Goal: Task Accomplishment & Management: Complete application form

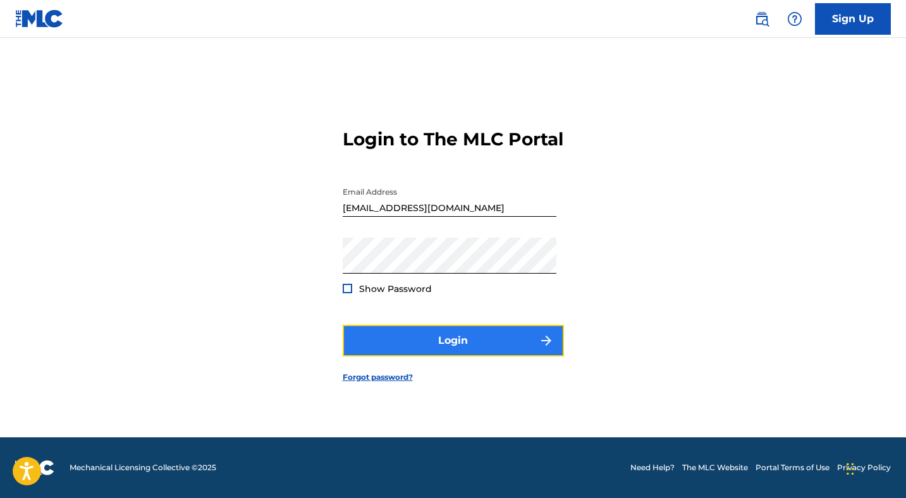
click at [482, 357] on button "Login" at bounding box center [453, 341] width 221 height 32
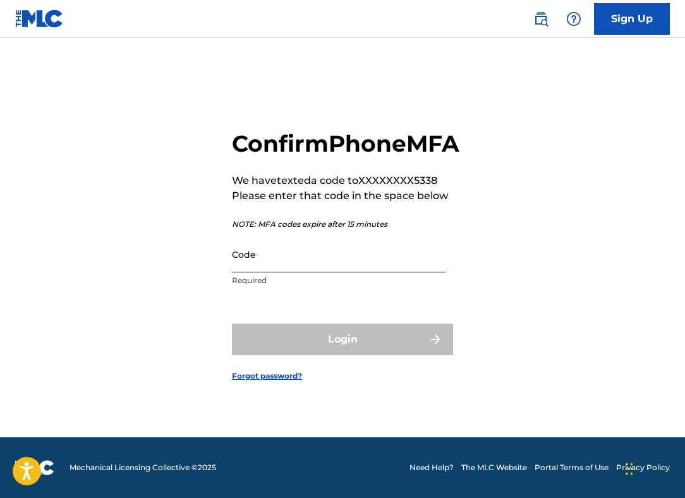
click at [303, 272] on input "Code" at bounding box center [339, 254] width 214 height 36
paste input "098483"
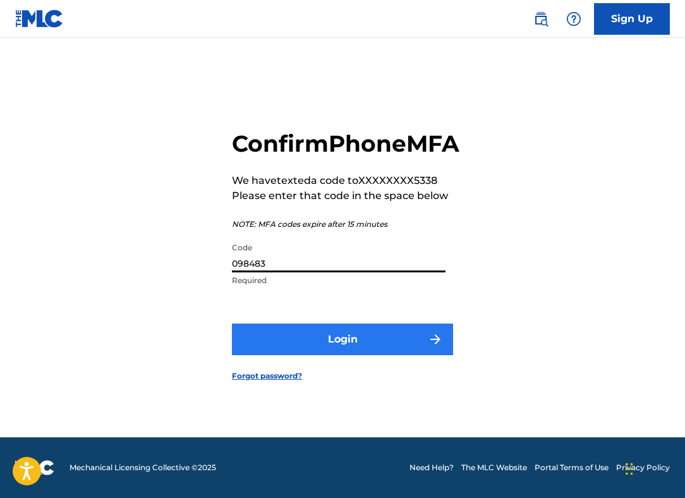
type input "098483"
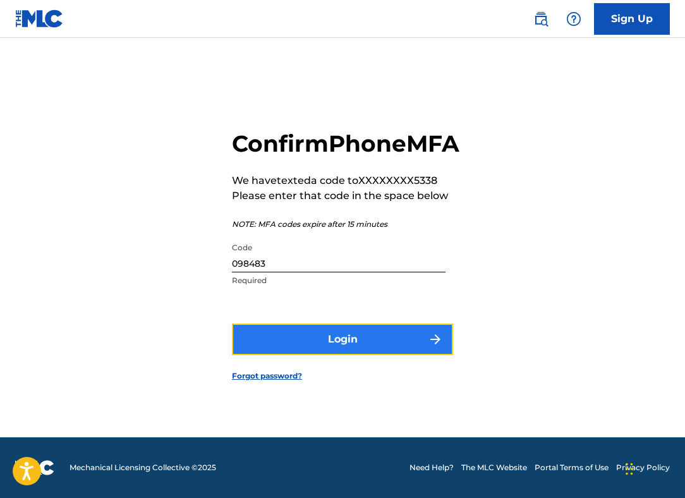
click at [316, 352] on button "Login" at bounding box center [342, 340] width 221 height 32
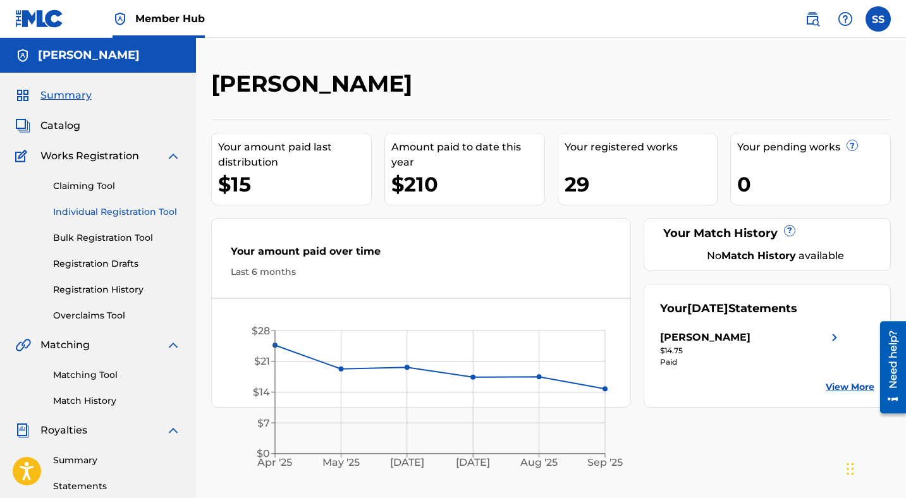
click at [94, 207] on link "Individual Registration Tool" at bounding box center [117, 211] width 128 height 13
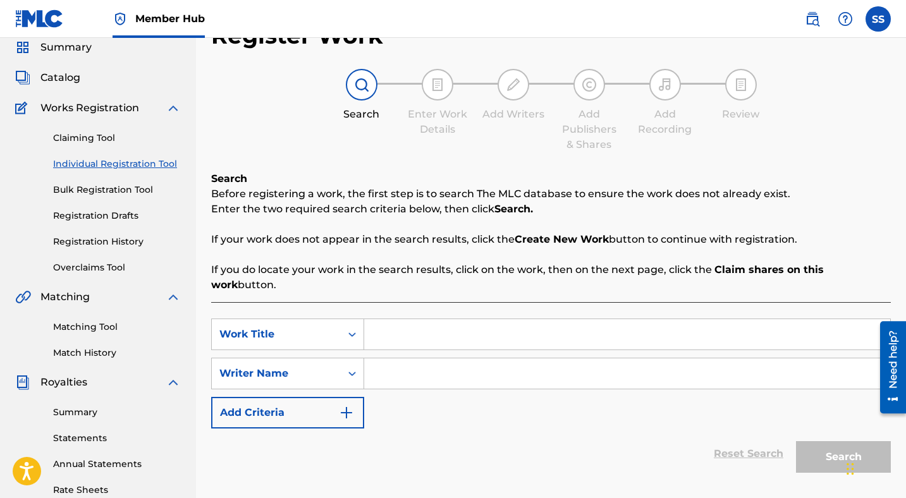
scroll to position [50, 0]
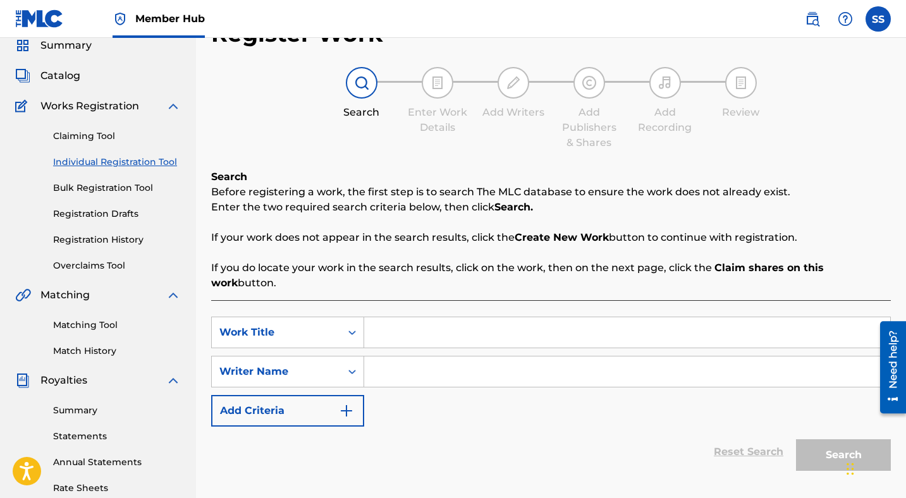
click at [419, 326] on input "Search Form" at bounding box center [627, 332] width 526 height 30
type input "lock"
click at [443, 378] on div "SearchWithCriteria198cb253-b213-4c0f-b0b3-b1b6eb069899 Work Title lock SearchWi…" at bounding box center [551, 372] width 680 height 110
click at [429, 363] on input "Search Form" at bounding box center [627, 372] width 526 height 30
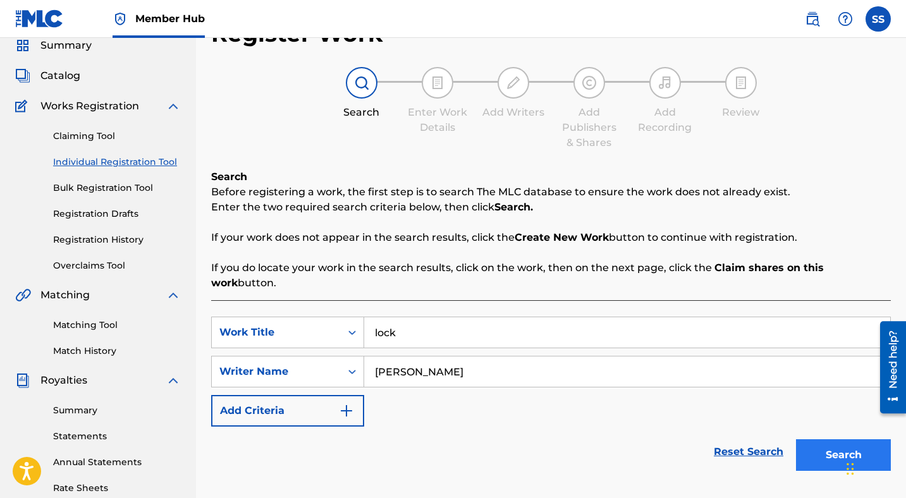
type input "[PERSON_NAME]"
click at [839, 444] on button "Search" at bounding box center [843, 455] width 95 height 32
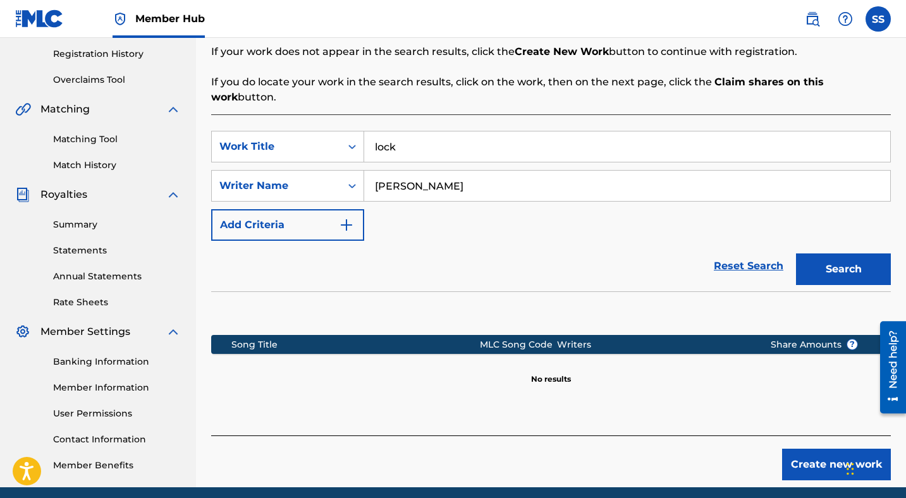
scroll to position [286, 0]
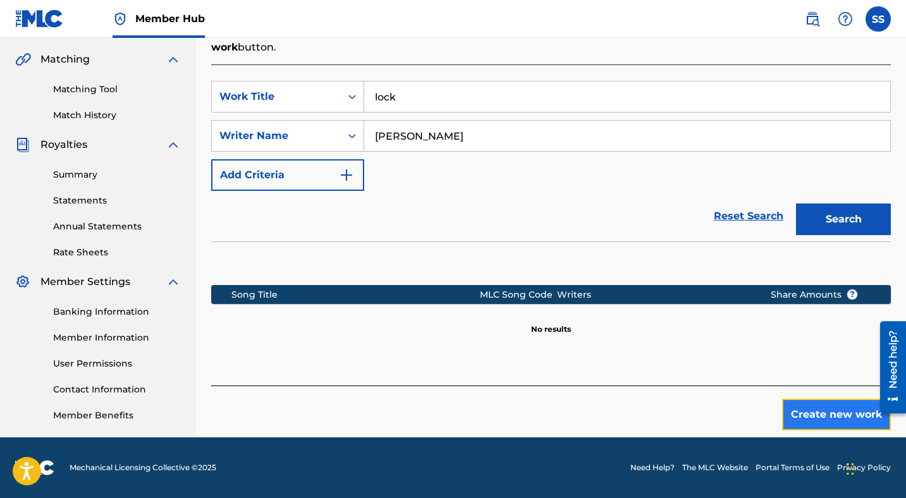
click at [823, 399] on button "Create new work" at bounding box center [836, 415] width 109 height 32
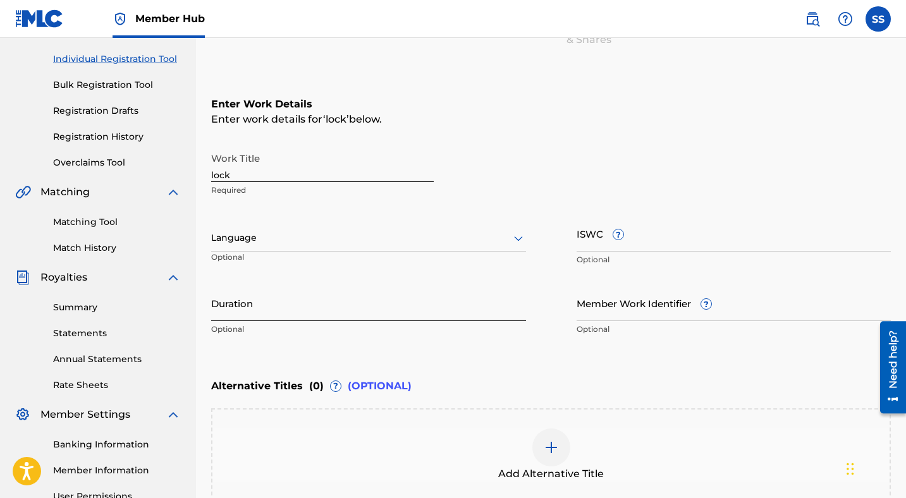
scroll to position [140, 0]
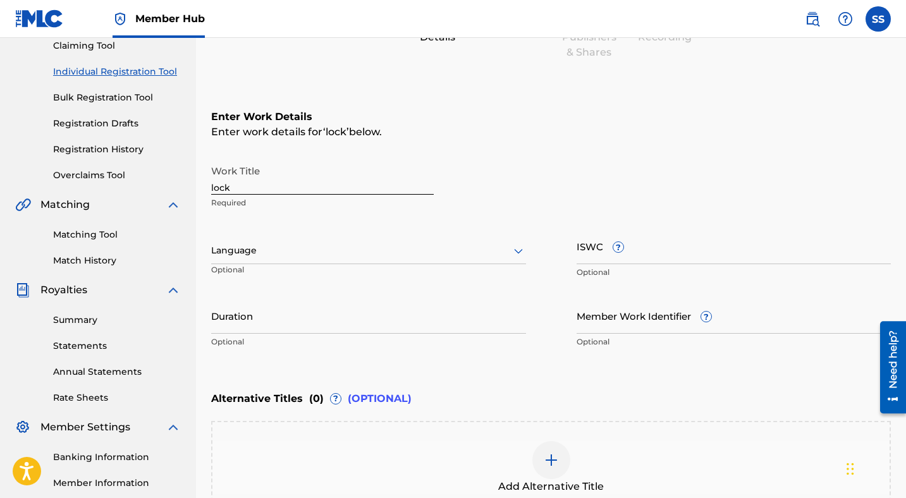
click at [279, 191] on input "lock" at bounding box center [322, 177] width 223 height 36
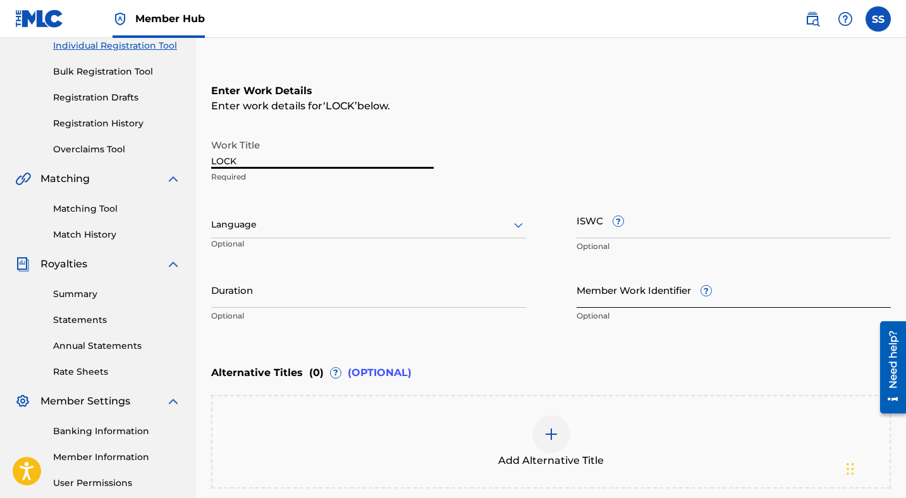
scroll to position [188, 0]
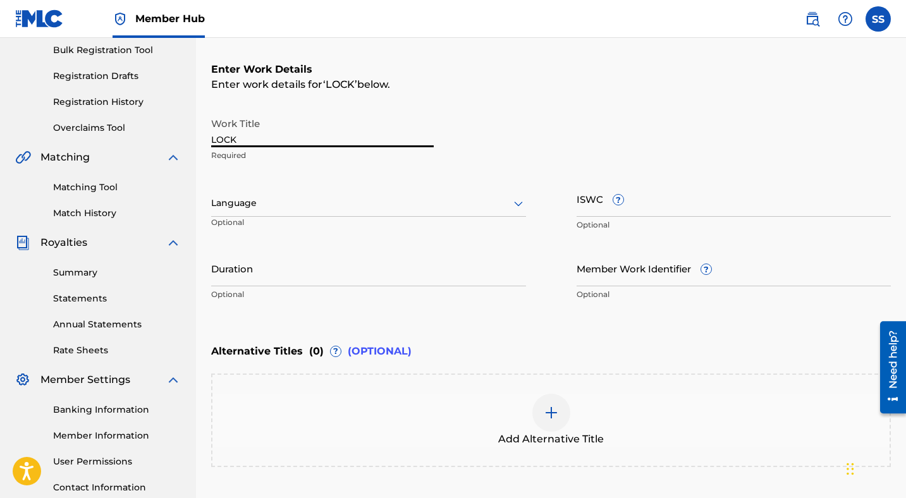
type input "LOCK"
click at [583, 310] on div "Enter Work Details Enter work details for ‘ LOCK ’ below. Work Title LOCK Requi…" at bounding box center [551, 185] width 680 height 306
click at [467, 207] on div at bounding box center [368, 203] width 315 height 16
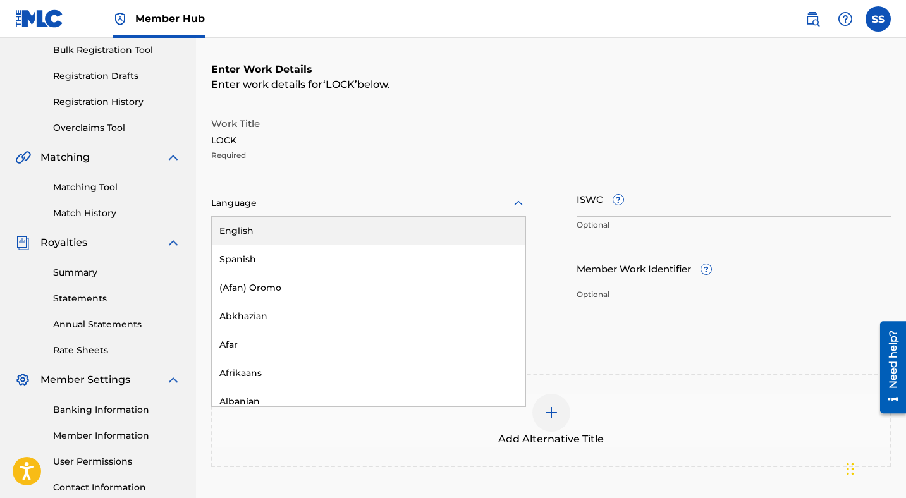
click at [464, 194] on div "Language" at bounding box center [368, 203] width 315 height 27
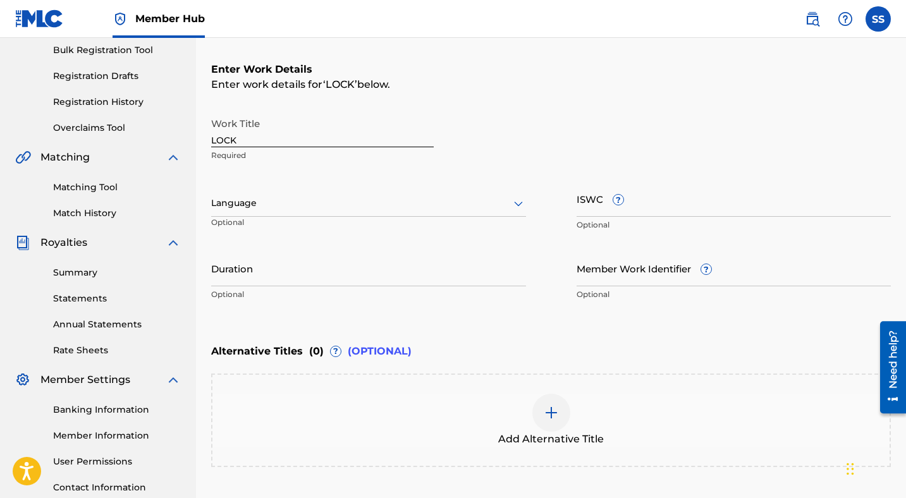
scroll to position [293, 0]
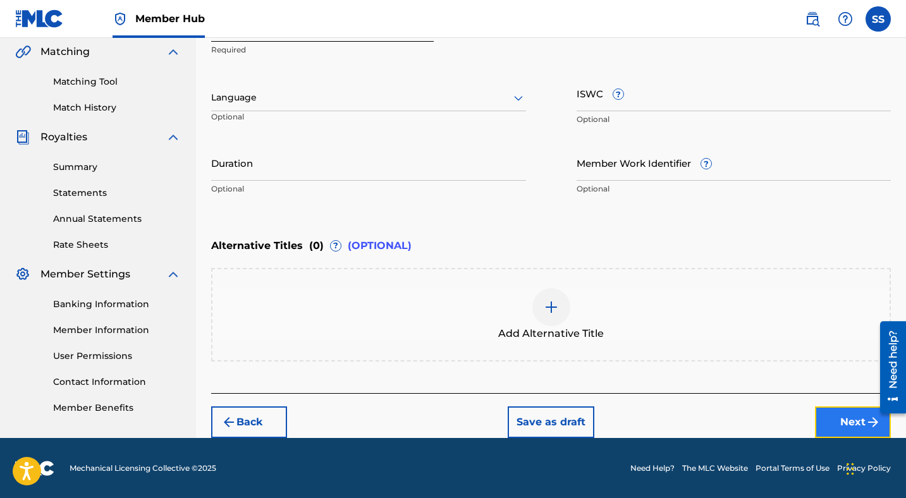
click at [846, 418] on button "Next" at bounding box center [853, 423] width 76 height 32
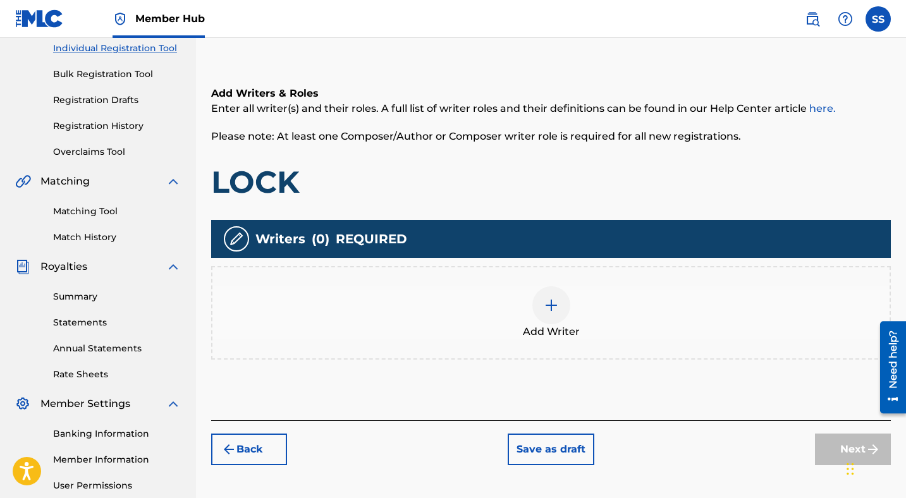
scroll to position [174, 0]
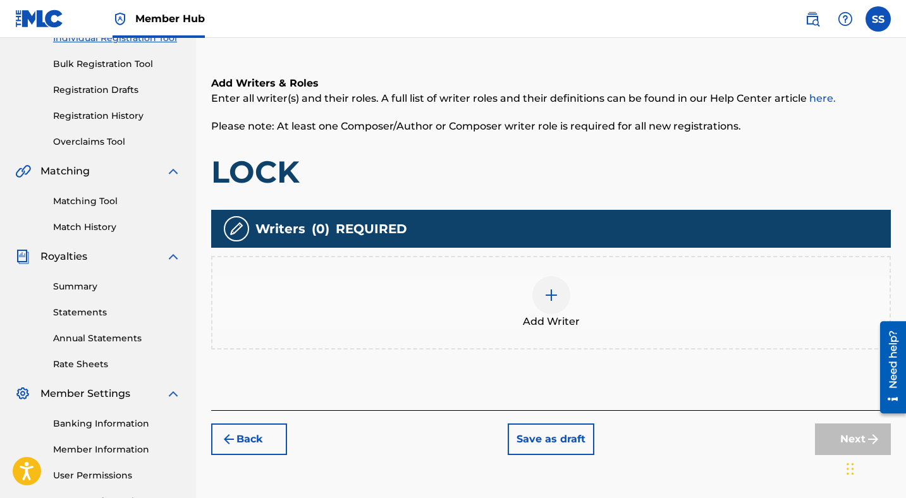
click at [542, 307] on div at bounding box center [551, 295] width 38 height 38
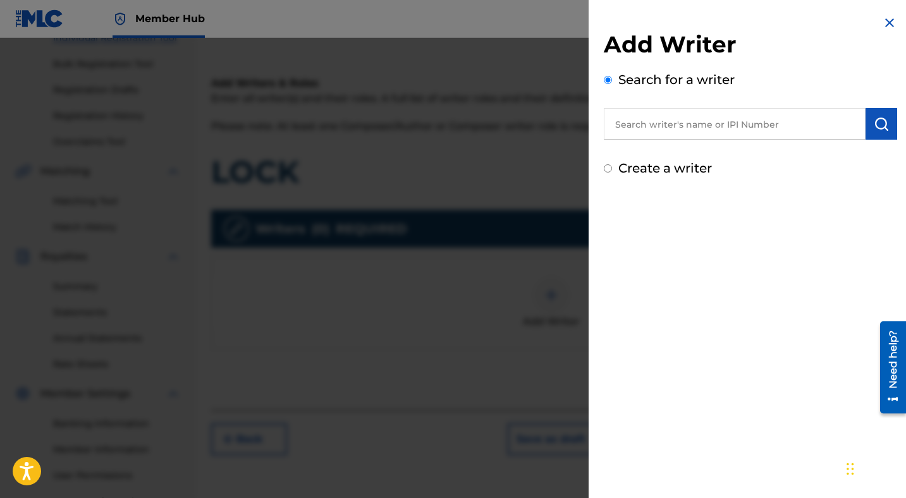
click at [647, 118] on input "text" at bounding box center [735, 124] width 262 height 32
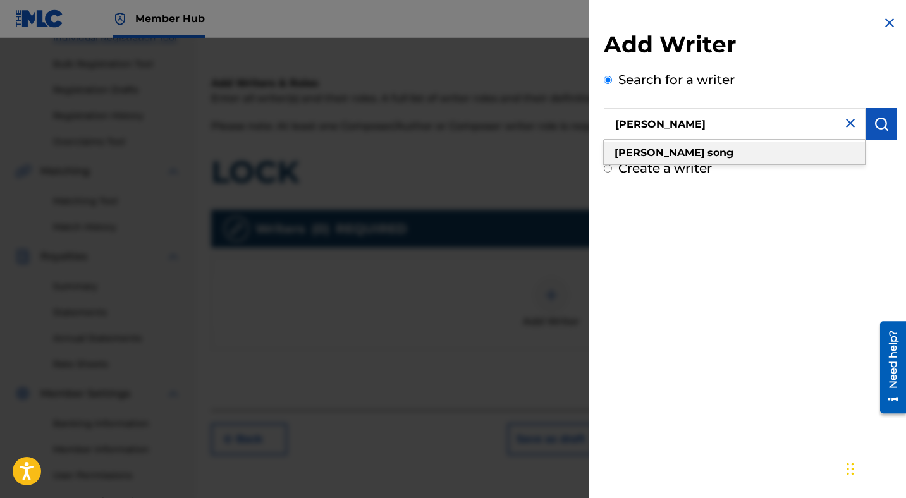
click at [707, 149] on strong "song" at bounding box center [720, 153] width 26 height 12
type input "[PERSON_NAME]"
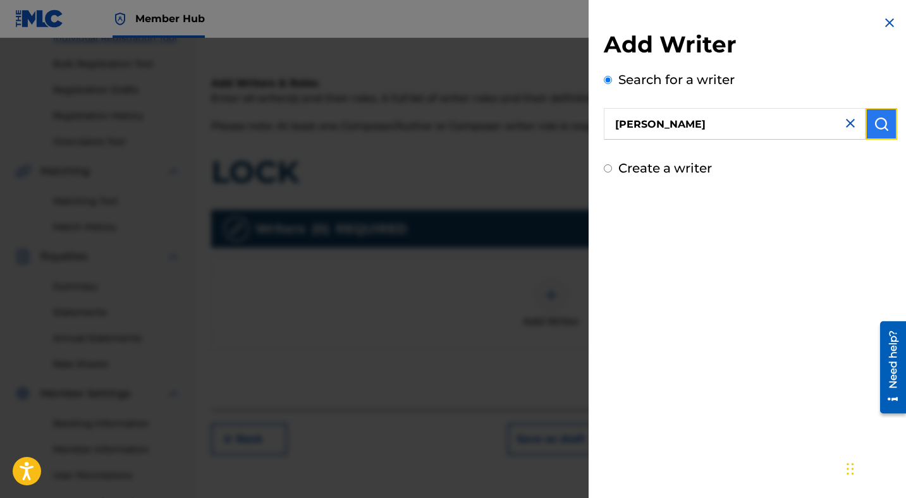
click at [866, 129] on button "submit" at bounding box center [882, 124] width 32 height 32
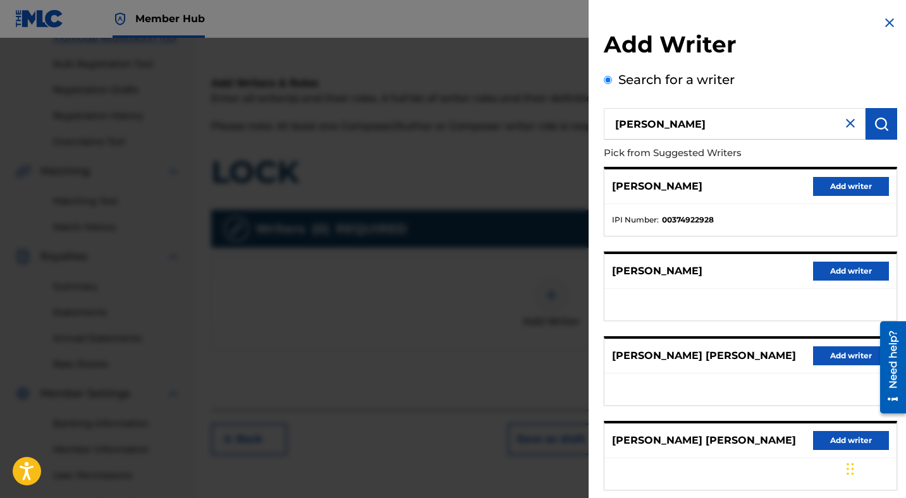
click at [684, 223] on strong "00374922928" at bounding box center [688, 219] width 52 height 11
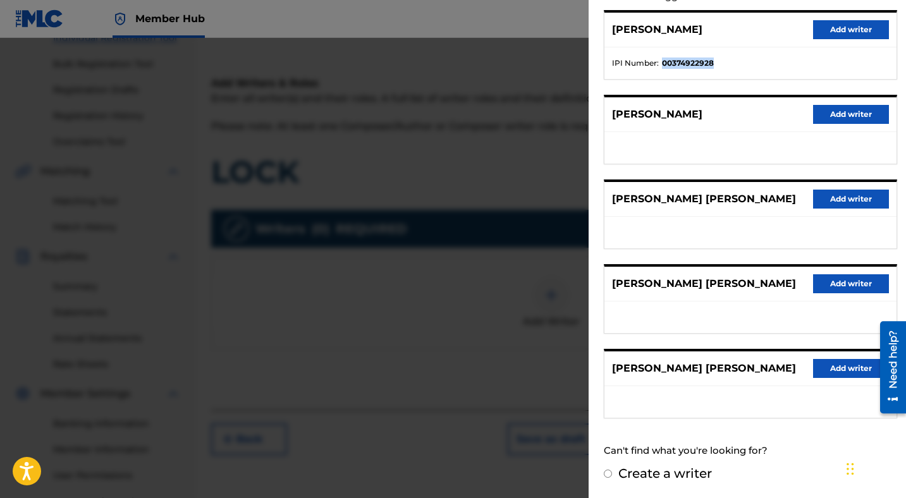
scroll to position [0, 0]
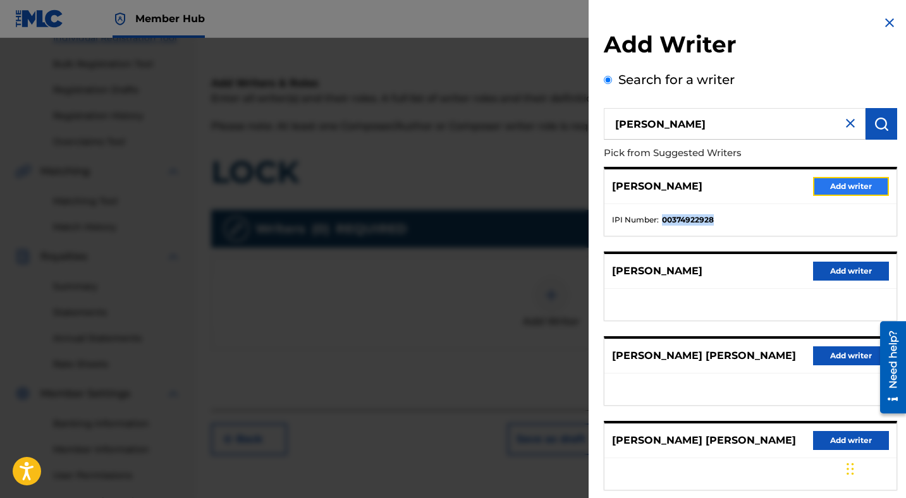
click at [838, 183] on button "Add writer" at bounding box center [851, 186] width 76 height 19
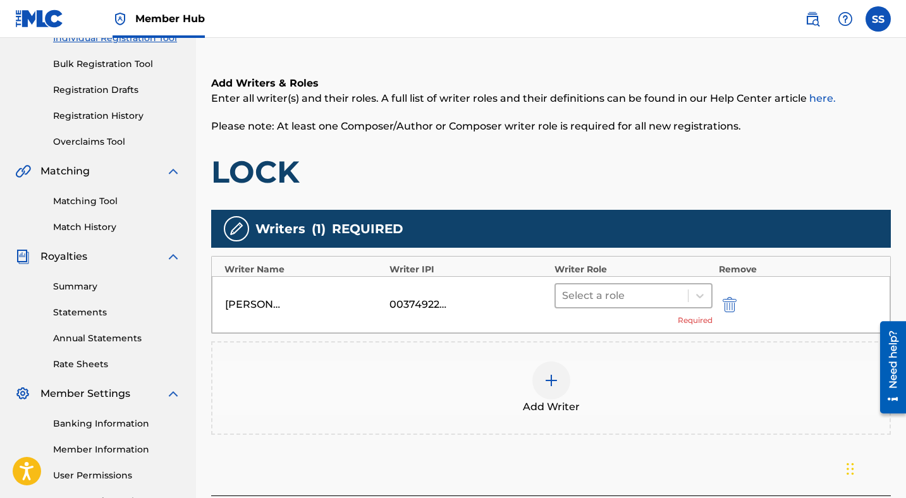
click at [616, 292] on div at bounding box center [621, 296] width 119 height 18
click at [423, 309] on div "00374922928" at bounding box center [417, 304] width 57 height 15
click at [422, 308] on div "00374922928" at bounding box center [417, 304] width 57 height 15
click at [602, 302] on div at bounding box center [621, 296] width 119 height 18
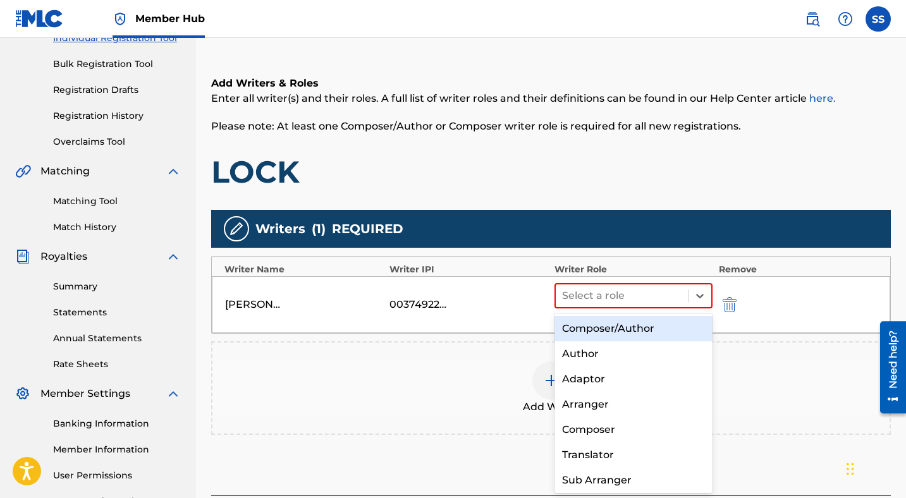
click at [611, 331] on div "Composer/Author" at bounding box center [633, 328] width 158 height 25
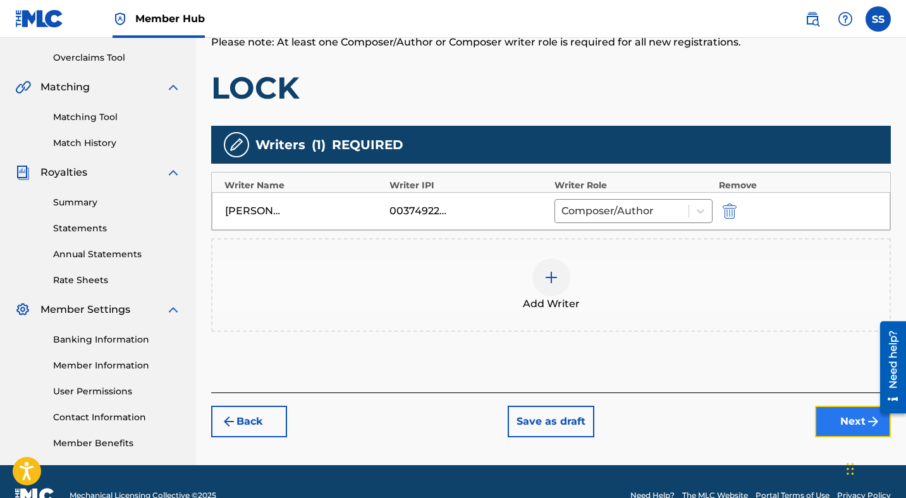
click at [833, 419] on button "Next" at bounding box center [853, 422] width 76 height 32
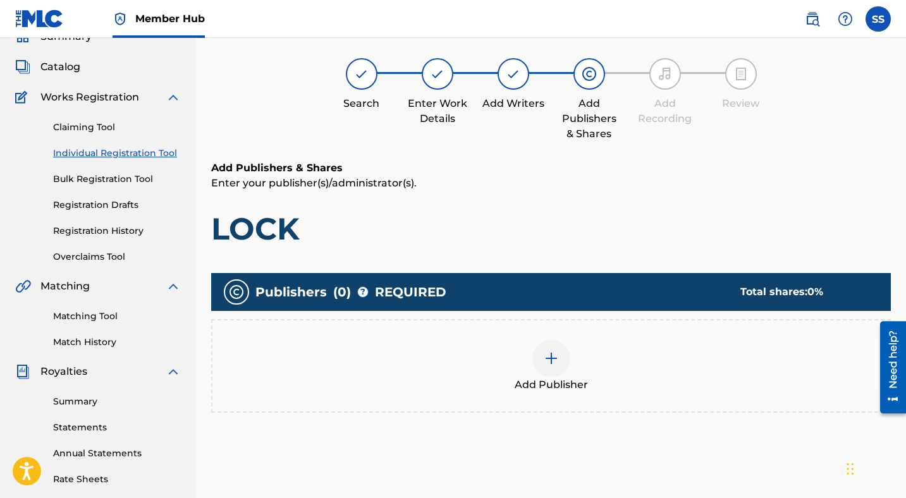
scroll to position [57, 0]
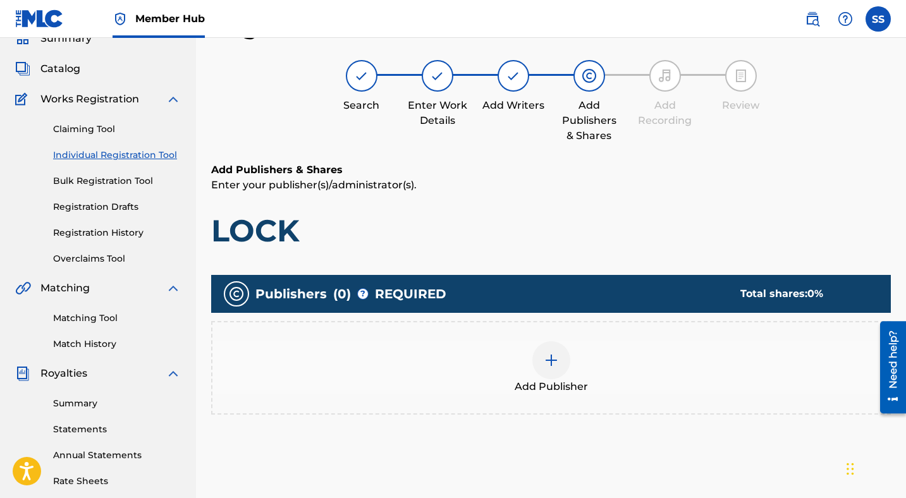
click at [549, 345] on div at bounding box center [551, 360] width 38 height 38
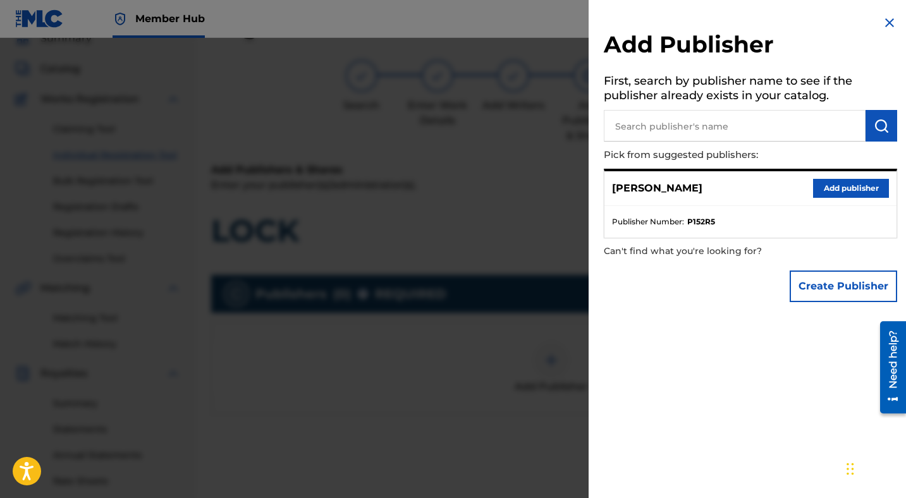
click at [720, 123] on input "text" at bounding box center [735, 126] width 262 height 32
type input "[PERSON_NAME] publishing"
click at [905, 132] on div "Add Publisher First, search by publisher name to see if the publisher already e…" at bounding box center [751, 162] width 324 height 324
click at [885, 129] on button "submit" at bounding box center [882, 126] width 32 height 32
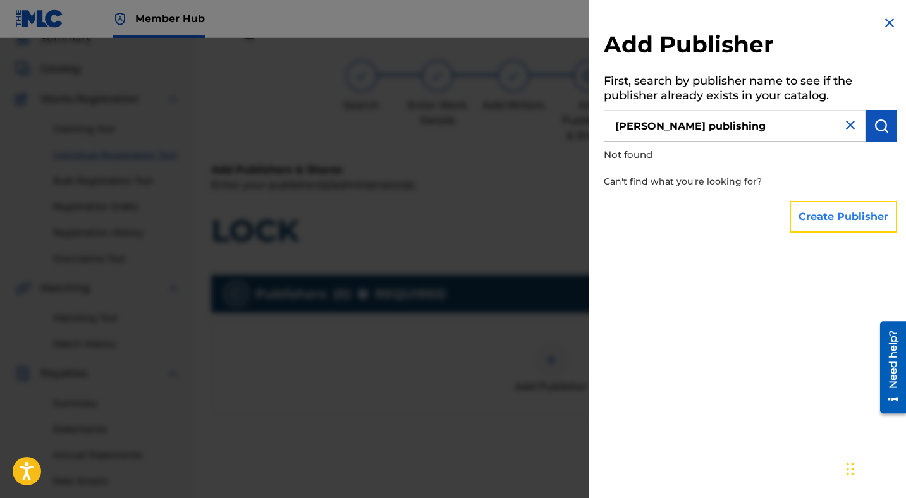
click at [851, 224] on button "Create Publisher" at bounding box center [843, 217] width 107 height 32
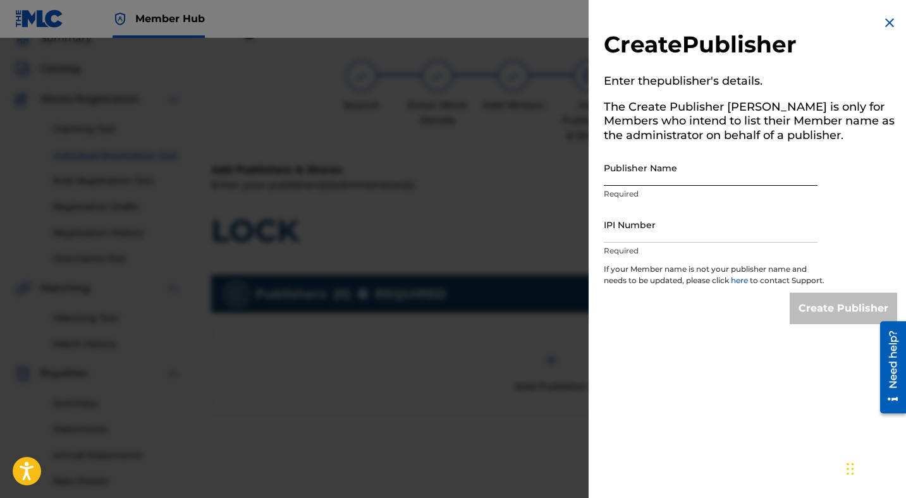
click at [683, 168] on input "Publisher Name" at bounding box center [711, 168] width 214 height 36
type input "[PERSON_NAME] PUBLISHING"
click at [670, 234] on input "IPI Number" at bounding box center [711, 225] width 214 height 36
paste input "01257218454"
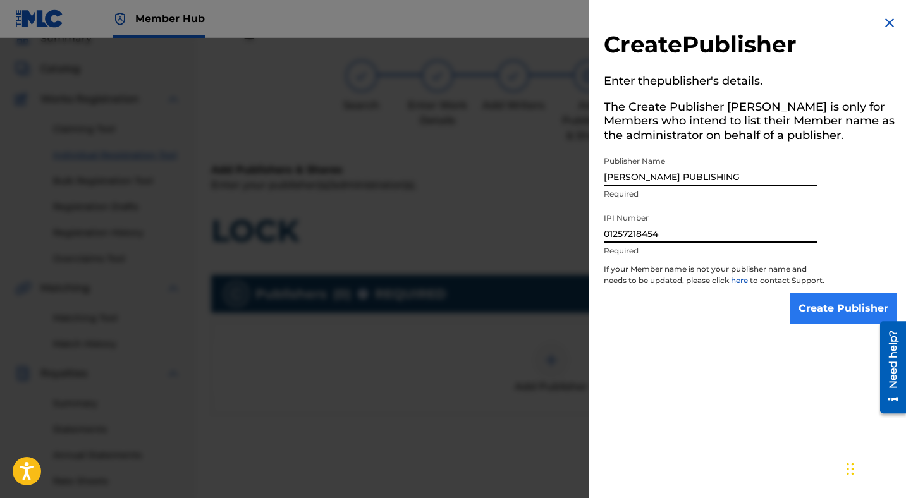
type input "01257218454"
click at [825, 314] on input "Create Publisher" at bounding box center [843, 309] width 107 height 32
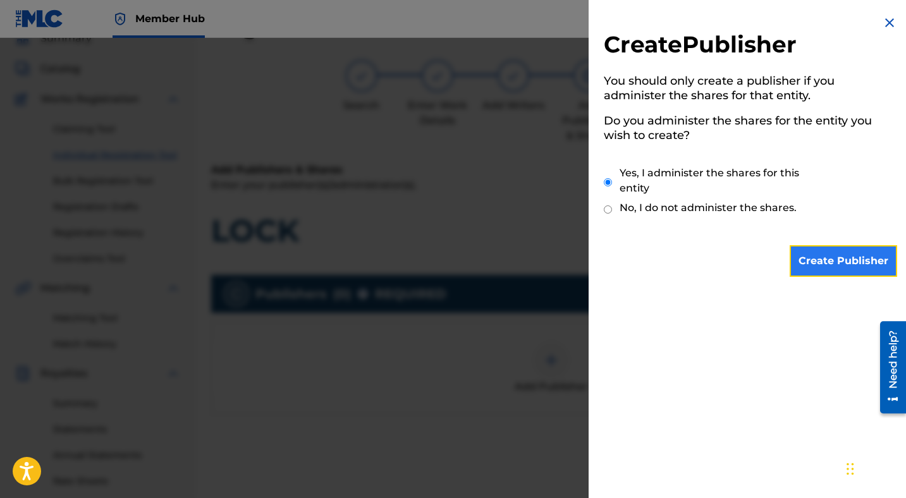
click at [816, 249] on input "Create Publisher" at bounding box center [843, 261] width 107 height 32
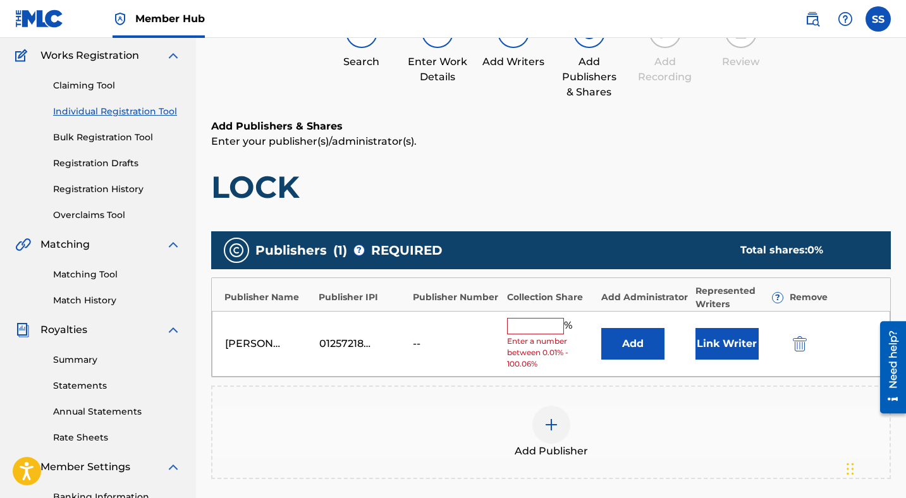
scroll to position [103, 0]
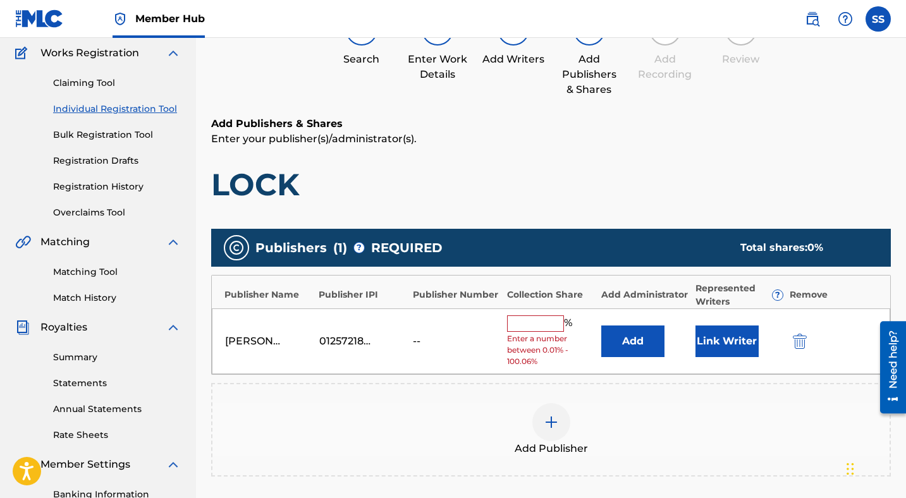
click at [518, 327] on input "text" at bounding box center [535, 323] width 57 height 16
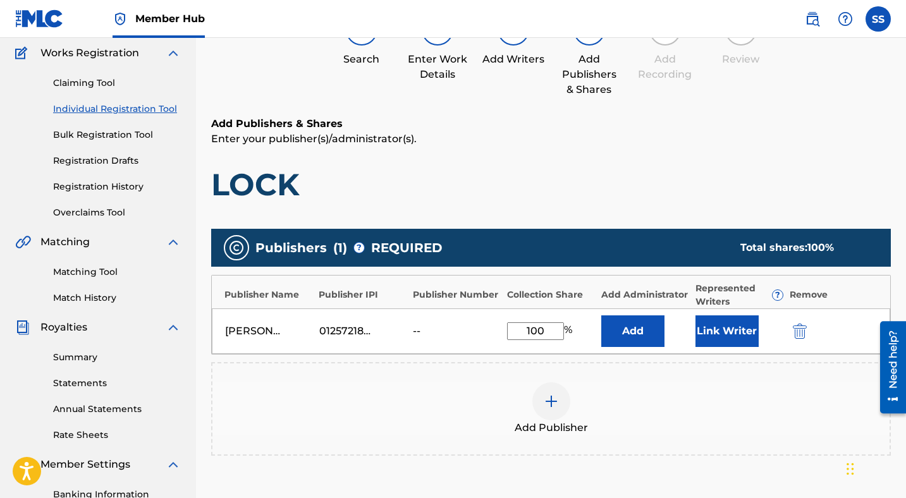
type input "100"
click at [570, 162] on div "Add Publishers & Shares Enter your publisher(s)/administrator(s). LOCK" at bounding box center [551, 159] width 680 height 87
click at [720, 329] on button "Link Writer" at bounding box center [726, 331] width 63 height 32
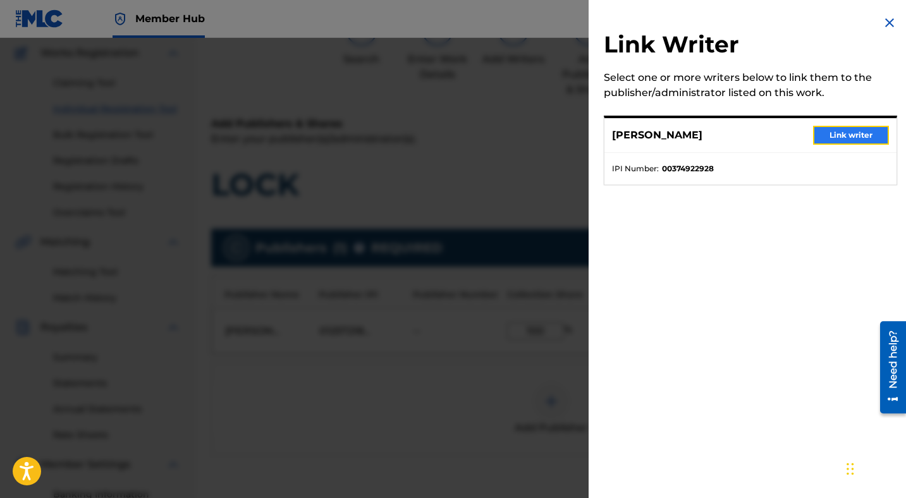
click at [836, 139] on button "Link writer" at bounding box center [851, 135] width 76 height 19
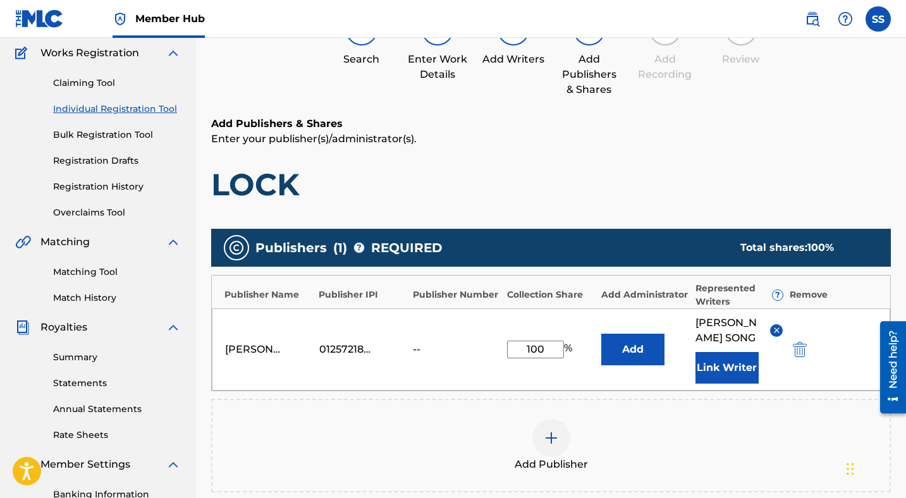
click at [585, 184] on h1 "LOCK" at bounding box center [551, 185] width 680 height 38
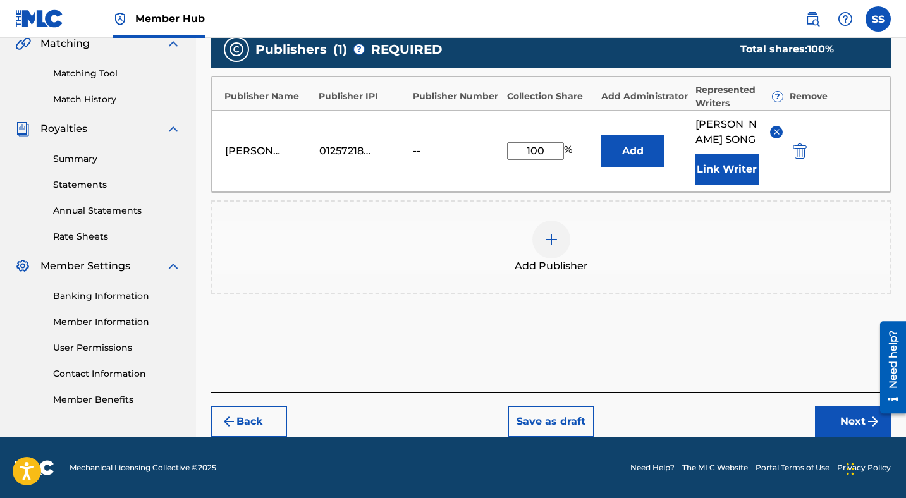
scroll to position [291, 0]
click at [835, 417] on button "Next" at bounding box center [853, 422] width 76 height 32
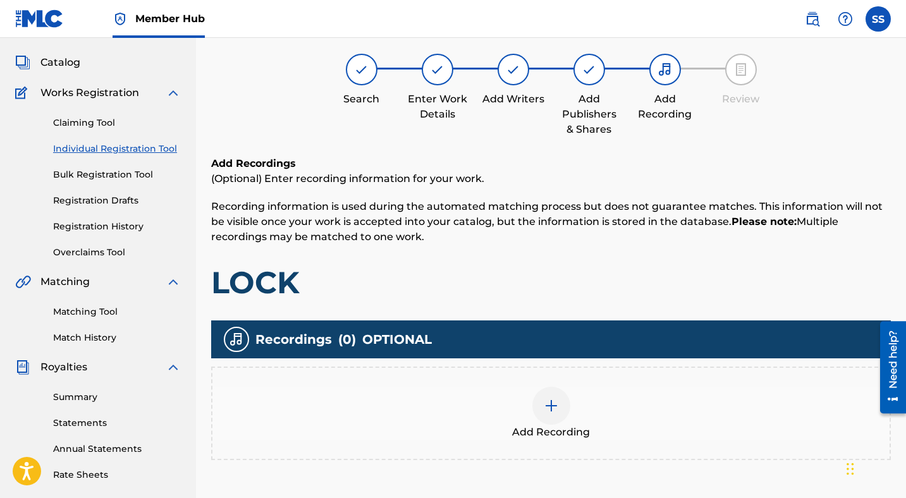
scroll to position [57, 0]
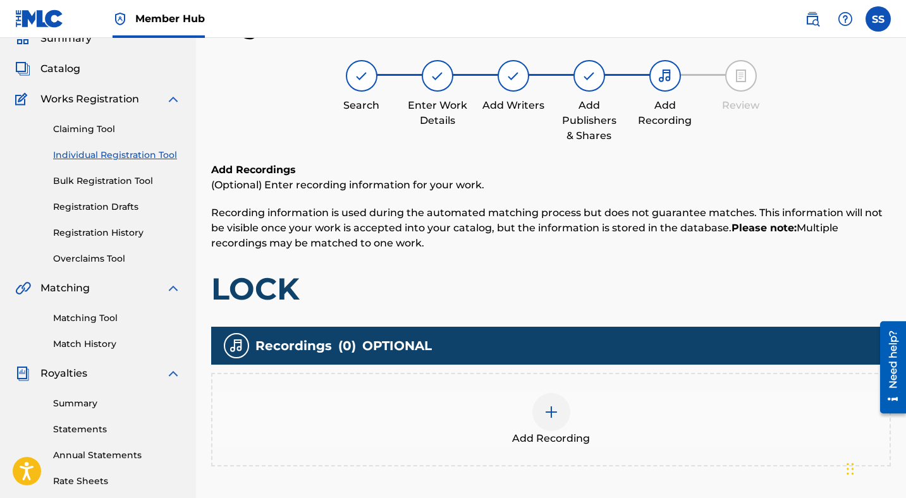
click at [537, 415] on div at bounding box center [551, 412] width 38 height 38
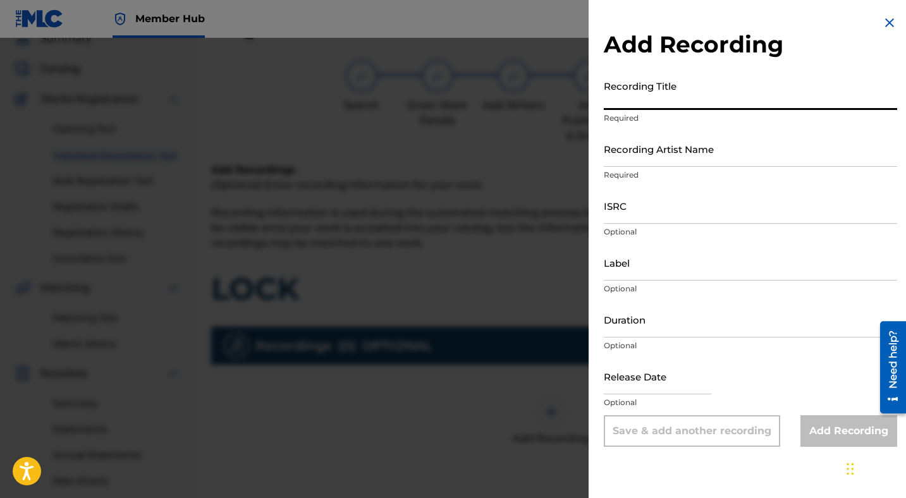
click at [647, 94] on input "Recording Title" at bounding box center [750, 92] width 293 height 36
type input "LOCK"
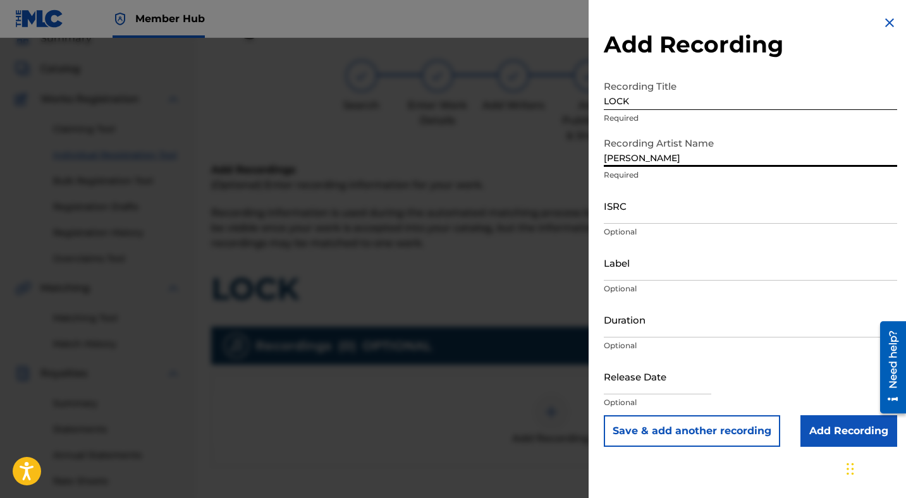
type input "[PERSON_NAME]"
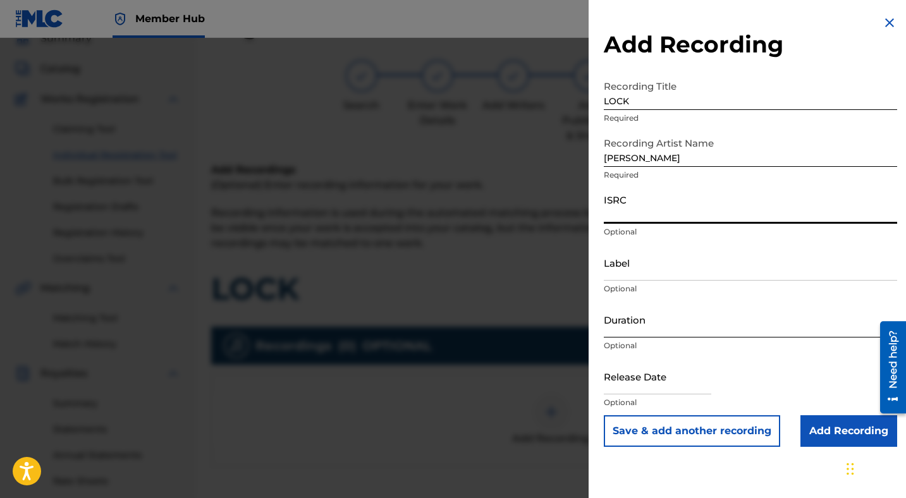
paste input "QZNWP2552024"
type input "QZNWP2552024"
click at [696, 384] on input "text" at bounding box center [657, 376] width 107 height 36
select select "8"
select select "2025"
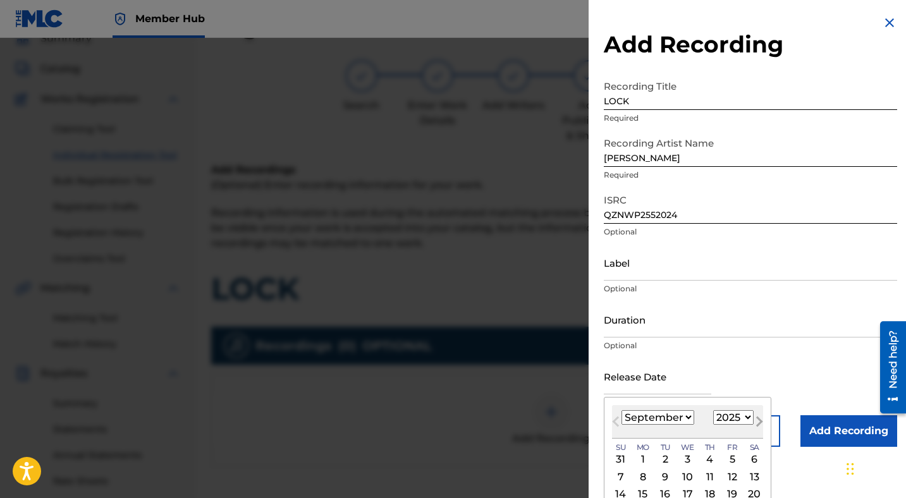
scroll to position [64, 0]
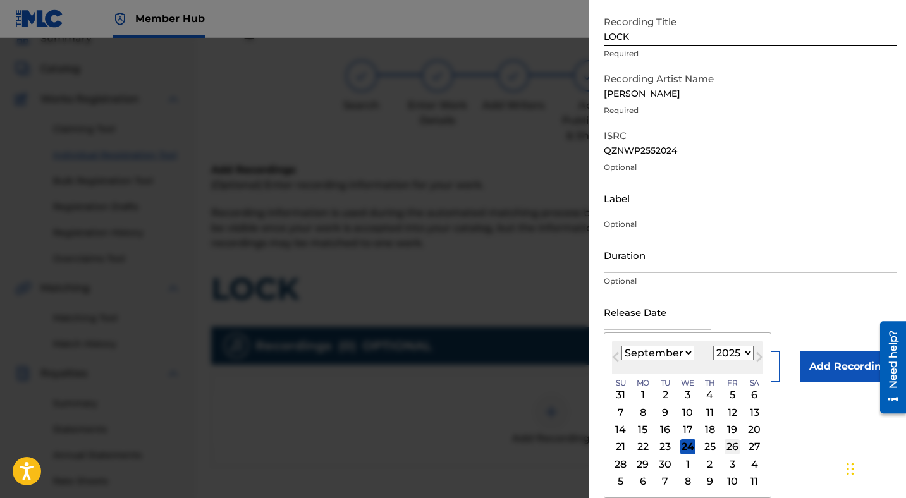
click at [735, 448] on div "26" at bounding box center [732, 446] width 15 height 15
type input "[DATE]"
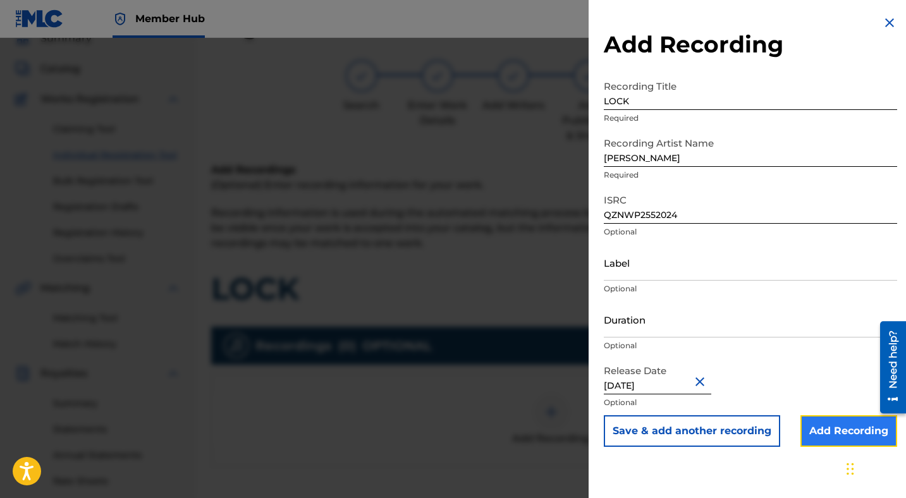
click at [842, 429] on input "Add Recording" at bounding box center [848, 431] width 97 height 32
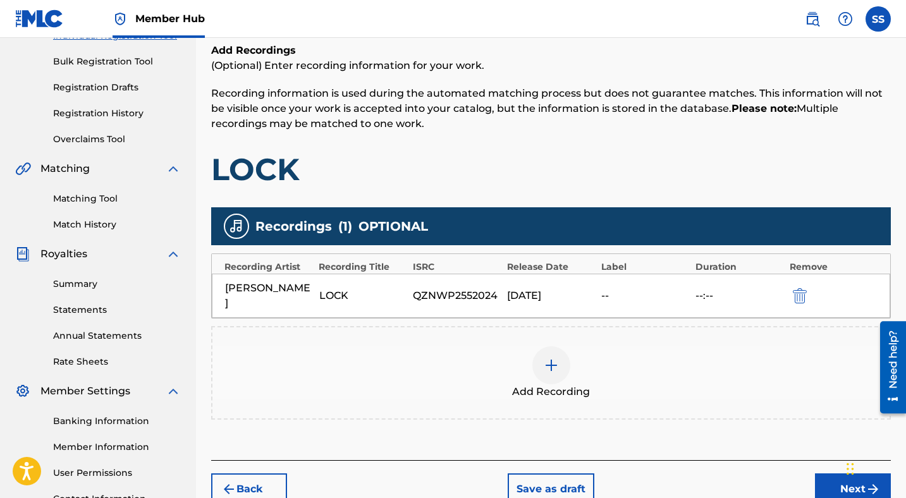
scroll to position [197, 0]
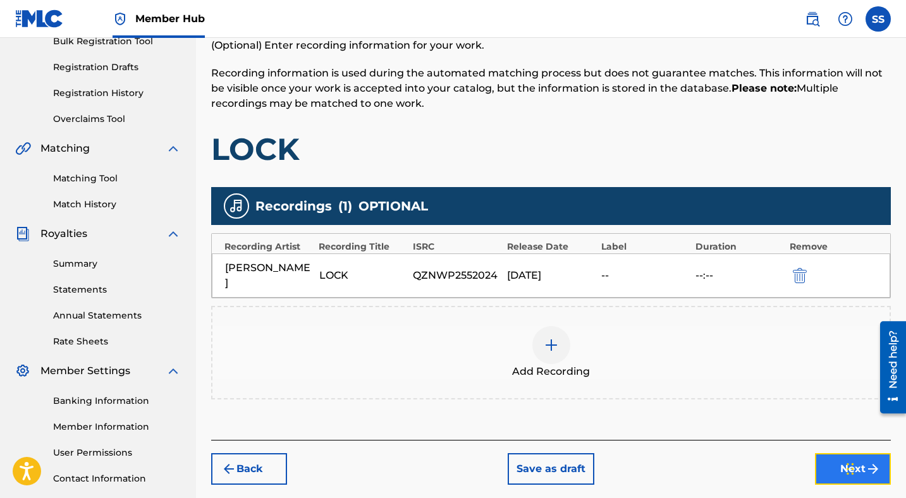
click at [838, 453] on button "Next" at bounding box center [853, 469] width 76 height 32
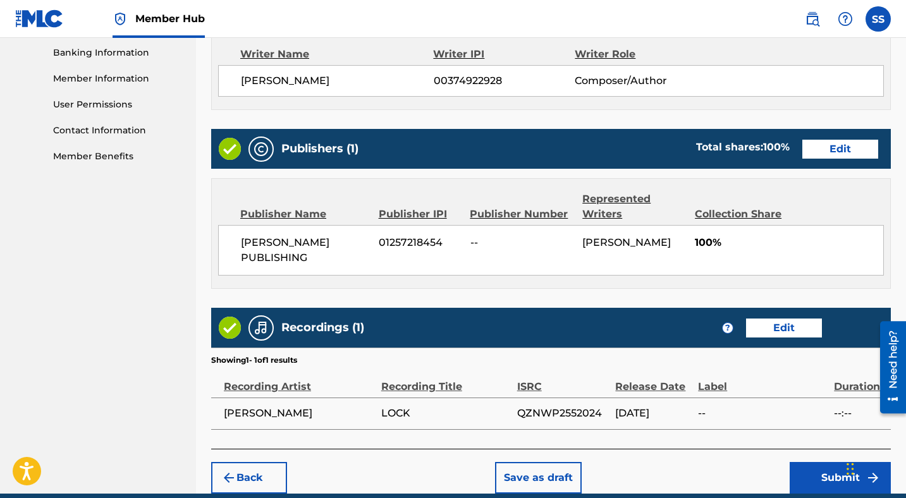
scroll to position [600, 0]
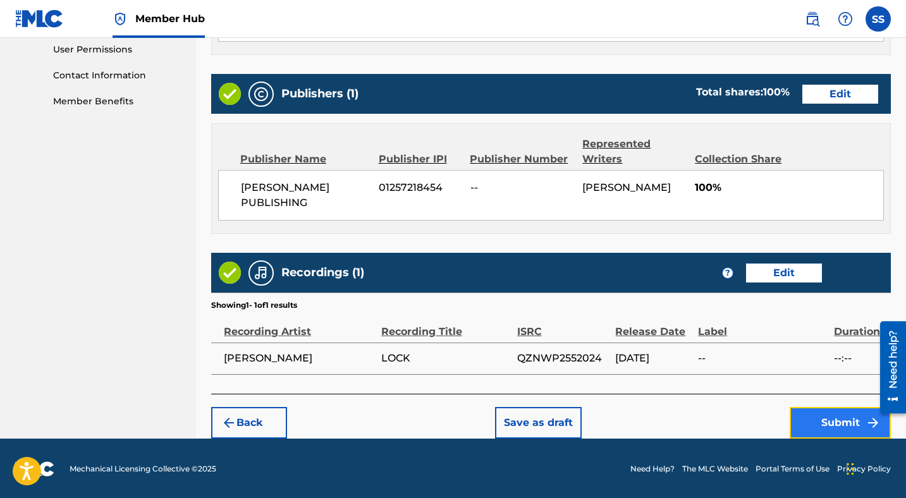
click at [816, 420] on button "Submit" at bounding box center [840, 423] width 101 height 32
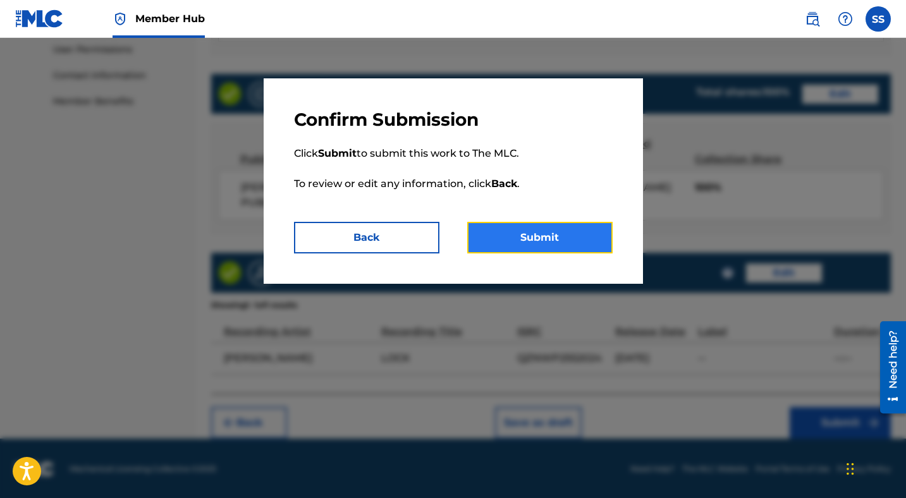
click at [523, 229] on button "Submit" at bounding box center [539, 238] width 145 height 32
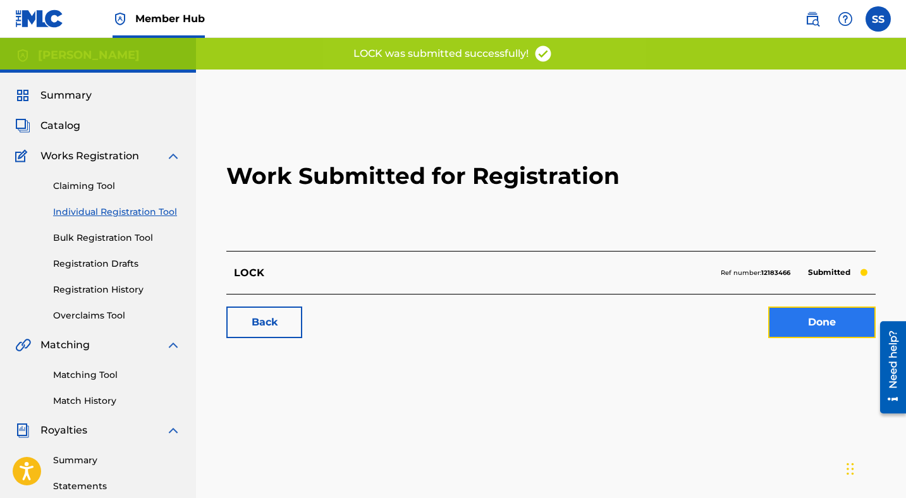
click at [814, 329] on link "Done" at bounding box center [821, 323] width 107 height 32
